Goal: Obtain resource: Obtain resource

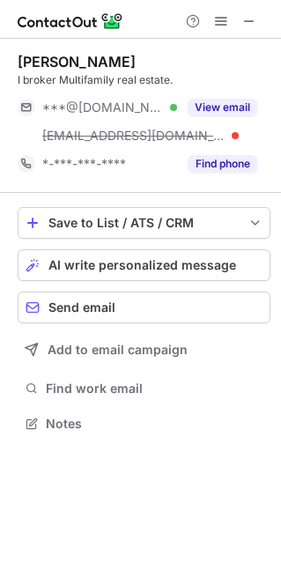
scroll to position [410, 281]
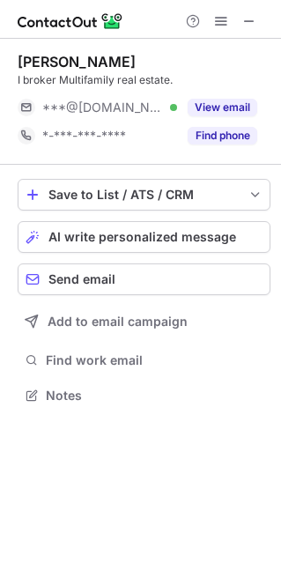
scroll to position [382, 281]
click at [244, 17] on span at bounding box center [249, 21] width 14 height 14
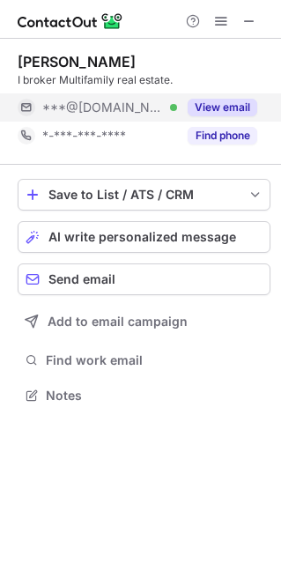
click at [216, 95] on div "View email" at bounding box center [217, 107] width 80 height 28
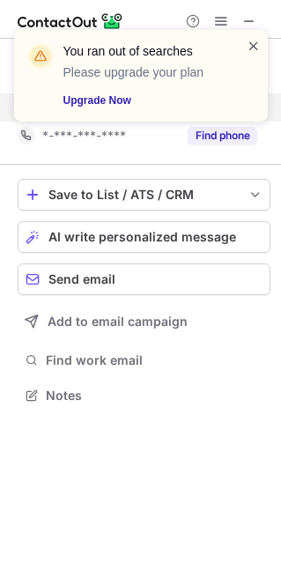
click at [255, 48] on span at bounding box center [254, 46] width 14 height 18
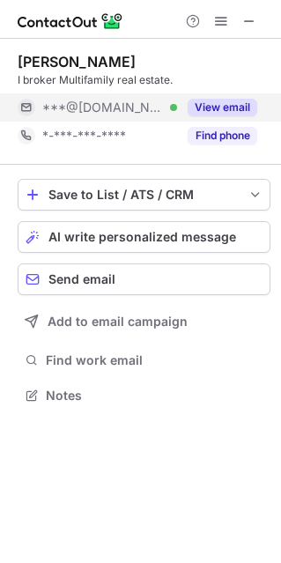
click at [247, 25] on div "You ran out of searches Please upgrade your plan Upgrade Now" at bounding box center [141, 29] width 282 height 35
click at [247, 25] on span at bounding box center [249, 21] width 14 height 14
